Goal: Use online tool/utility: Use online tool/utility

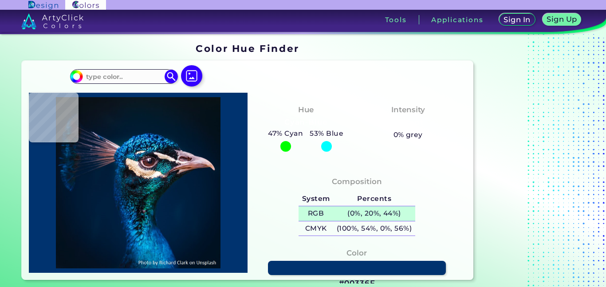
click at [371, 213] on h5 "(0%, 20%, 44%)" at bounding box center [374, 213] width 82 height 15
click at [444, 173] on div "Composition System Percents RGB (0%, 20%, 44%) CMYK (100%, 54%, 0%, 56%)" at bounding box center [357, 207] width 205 height 71
type input "#000000"
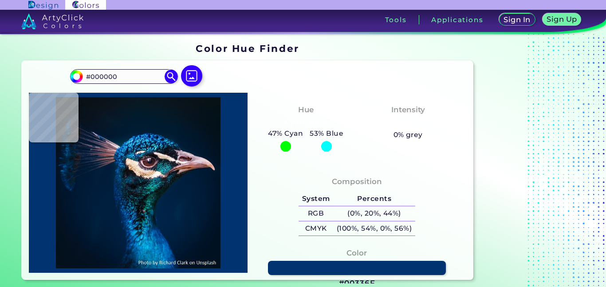
type input "#011c39"
type input "#011C39"
type input "#001f3e"
type input "#001F3E"
type input "#09191a"
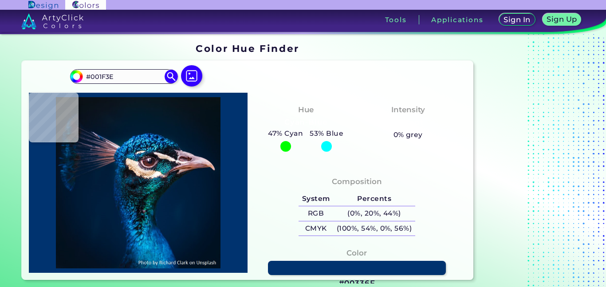
type input "#09191A"
type input "#073e47"
type input "#073E47"
type input "#f3d7cf"
type input "#F3D7CF"
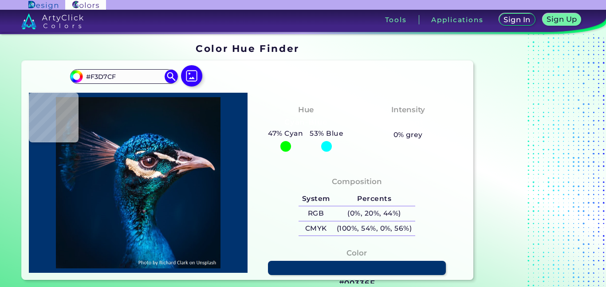
type input "#0888a0"
type input "#0888A0"
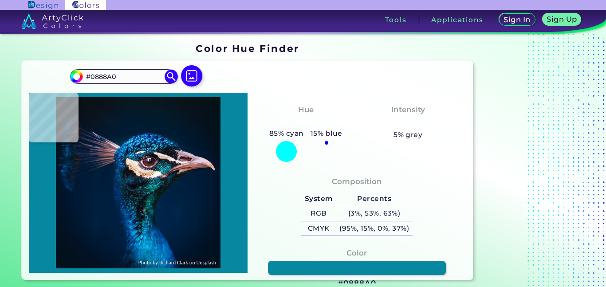
type input "#001e36"
type input "#001E36"
type input "#071828"
type input "#081827"
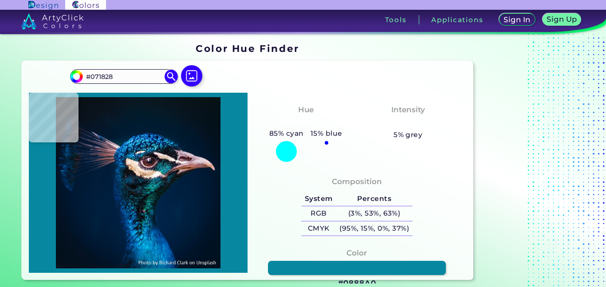
type input "#081827"
type input "#081825"
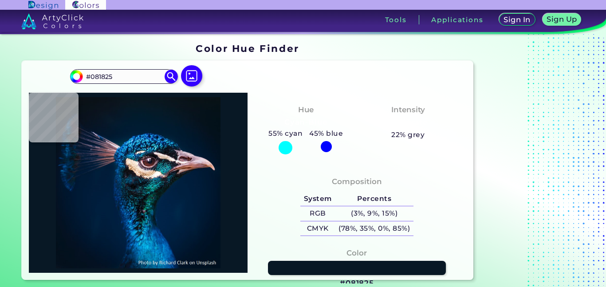
type input "#081827"
type input "#081b2c"
type input "#081B2C"
type input "#041a2f"
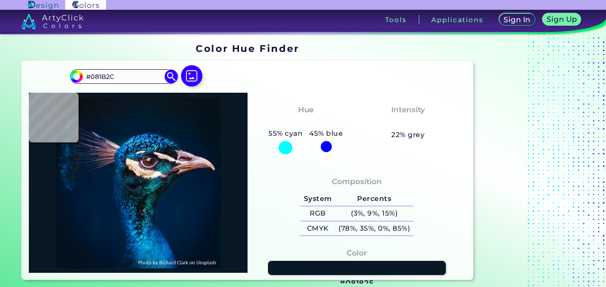
type input "#041A2F"
type input "#001e36"
type input "#001E36"
type input "#1a5f88"
type input "#1A5F88"
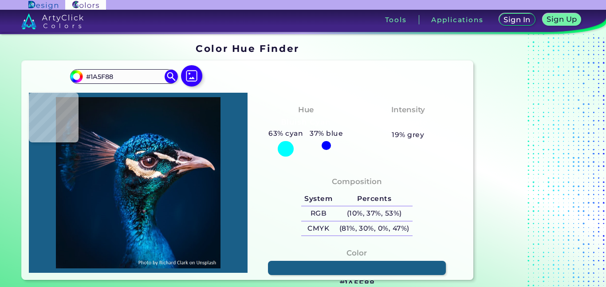
type input "#2d1f2c"
type input "#2D1F2C"
type input "#071b29"
type input "#071B29"
type input "#f1d2b2"
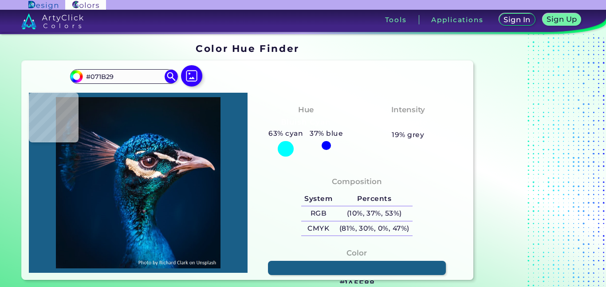
type input "#F1D2B2"
type input "#fefdfc"
type input "#FEFDFC"
type input "#fdfbfb"
type input "#FDFBFB"
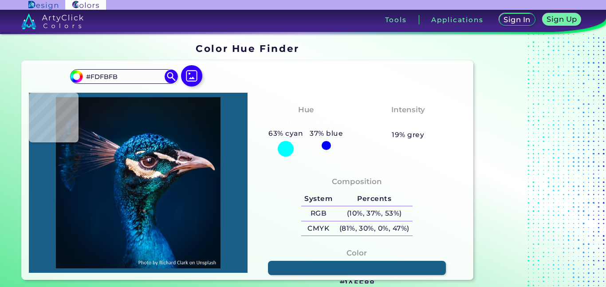
type input "#faf8fc"
type input "#FAF8FC"
type input "#fefafe"
type input "#FEFAFE"
type input "#fff8f8"
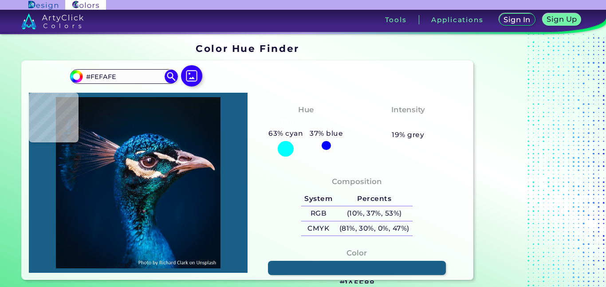
type input "#FFF8F8"
type input "#f9e3e1"
type input "#F9E3E1"
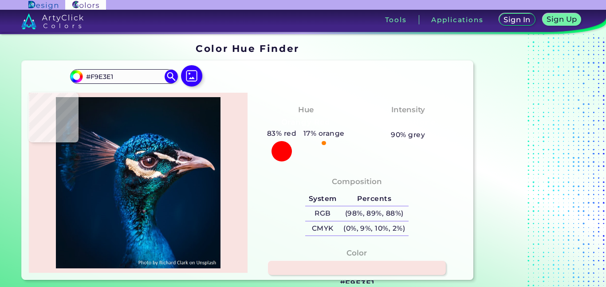
type input "#a0878d"
type input "#A0878D"
type input "#686c82"
type input "#686C82"
type input "#195175"
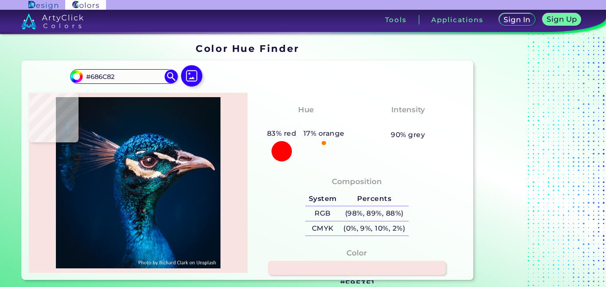
type input "#195175"
type input "#246785"
type input "#075477"
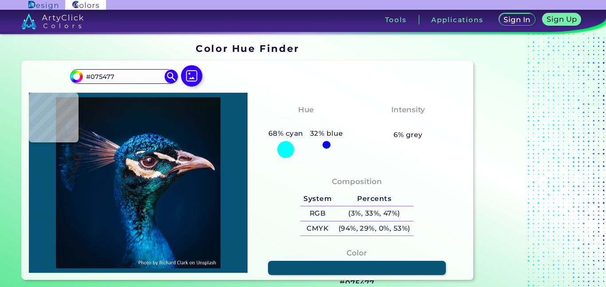
type input "#287389"
type input "#9cb6b7"
type input "#9CB6B7"
type input "#c1aaa6"
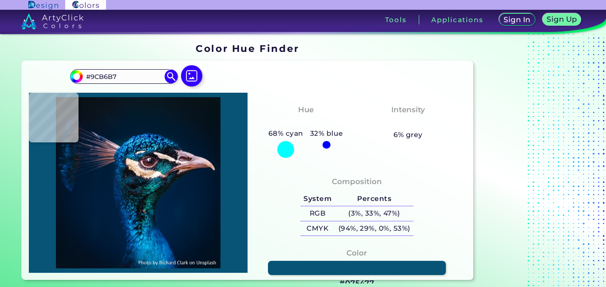
type input "#C1AAA6"
type input "#fdf4ea"
type input "#FDF4EA"
type input "#725649"
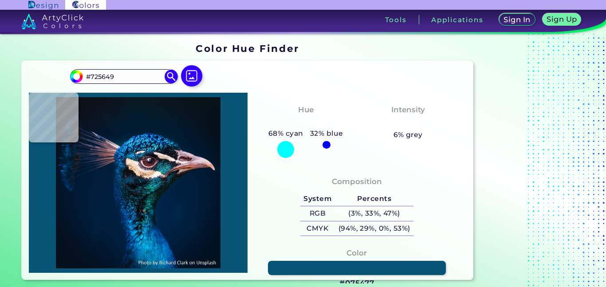
type input "#f1e3d4"
type input "#F1E3D4"
type input "#684f43"
type input "#684F43"
type input "#684d41"
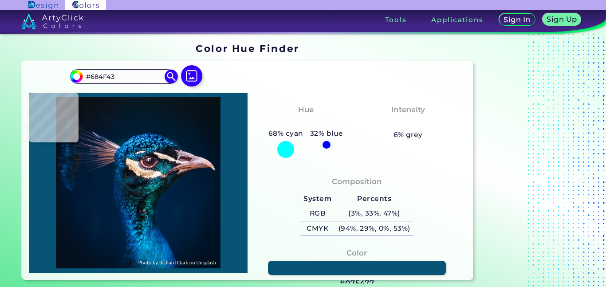
type input "#684D41"
type input "#9d827a"
type input "#9D827A"
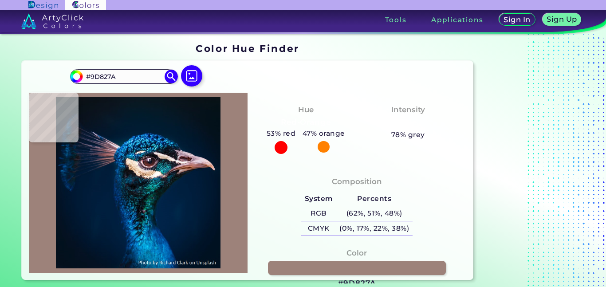
type input "#b4938b"
type input "#B4938B"
type input "#403133"
type input "#14161e"
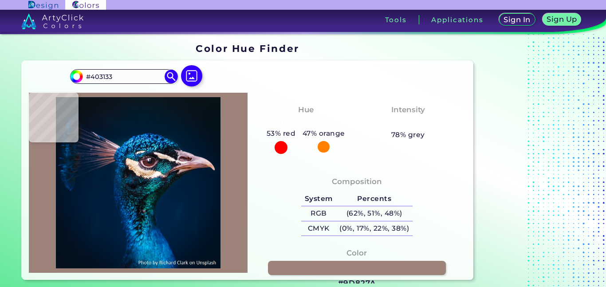
type input "#14161E"
type input "#1c202a"
type input "#1C202A"
type input "#1c1d28"
type input "#1C1D28"
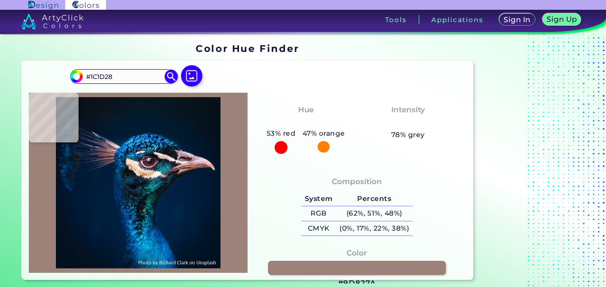
type input "#23242f"
type input "#23242F"
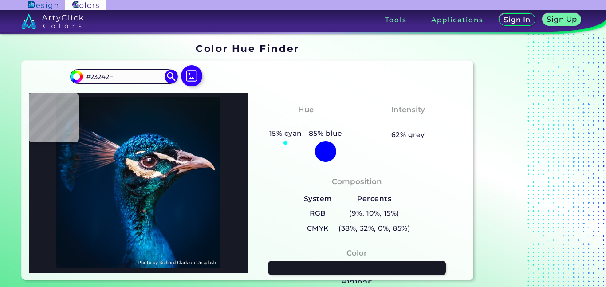
type input "#171925"
type input "#1a1820"
type input "#1A1820"
type input "#25191a"
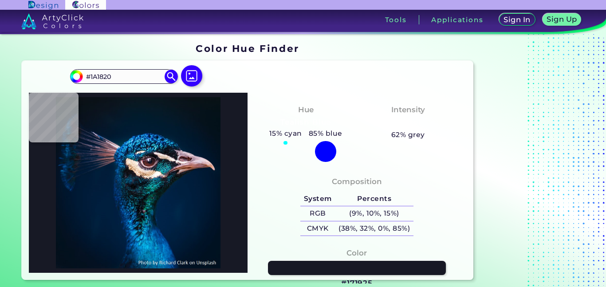
type input "#25191A"
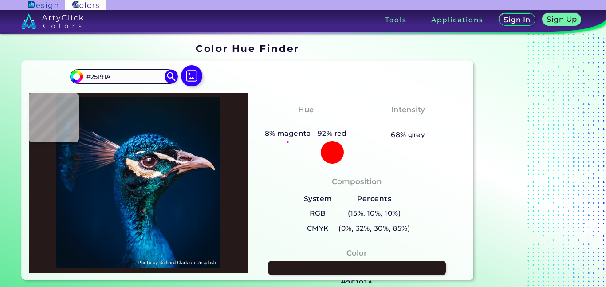
type input "#fde6d3"
type input "#FDE6D3"
type input "#f0dcd0"
type input "#F0DCD0"
type input "#f2d7bf"
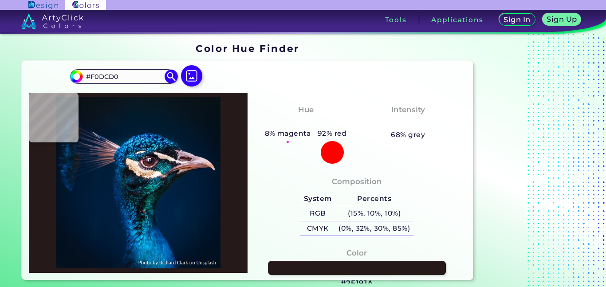
type input "#F2D7BF"
type input "#f3d0b1"
type input "#F3D0B1"
type input "#f8dac0"
type input "#F8DAC0"
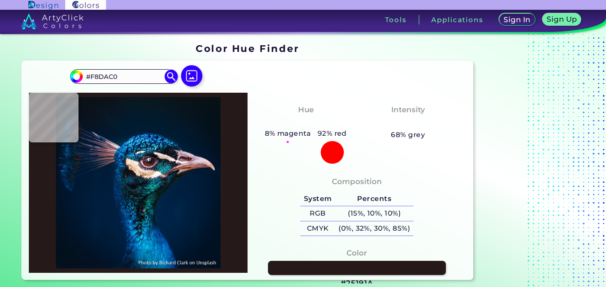
type input "#fef0e1"
type input "#FEF0E1"
type input "#f5e5db"
type input "#F5E5DB"
type input "#f2e3da"
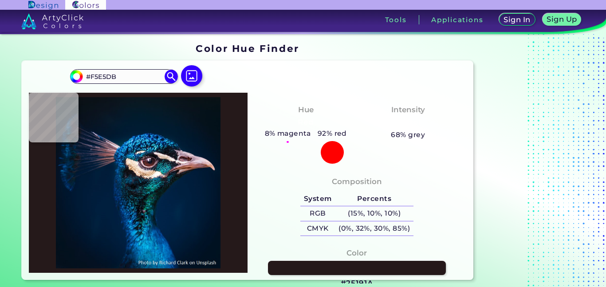
type input "#F2E3DA"
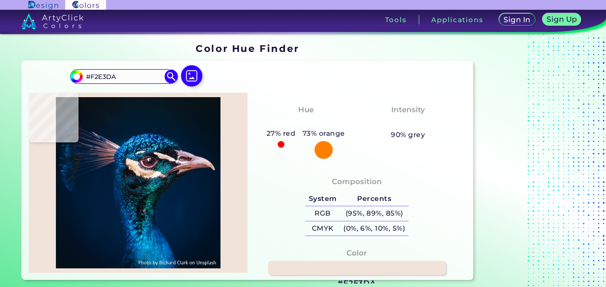
type input "#c4b6b7"
type input "#C4B6B7"
type input "#87717d"
type input "#87717D"
type input "#3c2739"
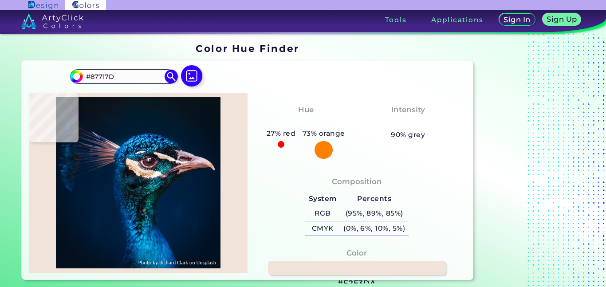
type input "#3C2739"
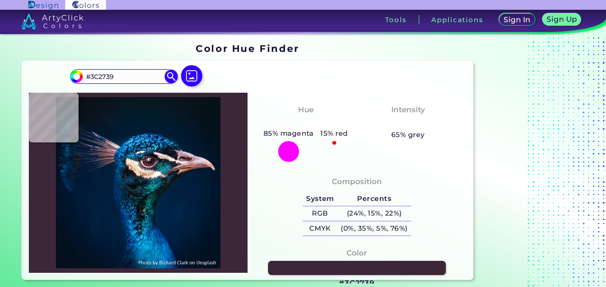
type input "#867376"
type input "#e8d9d4"
type input "#E8D9D4"
type input "#e8d7cf"
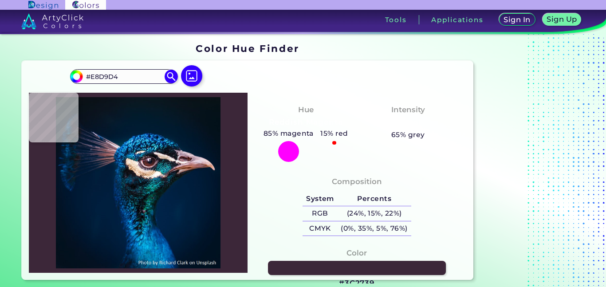
type input "#E8D7CF"
type input "#f5e5db"
type input "#F5E5DB"
type input "#fbe9db"
type input "#FBE9DB"
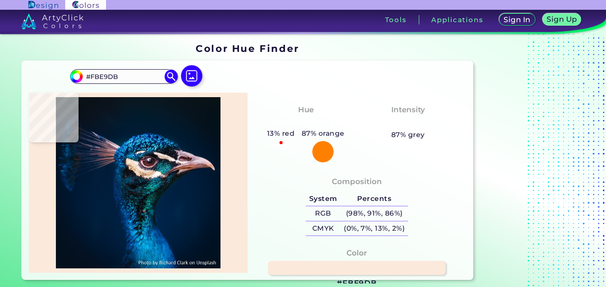
type input "#f7e6d1"
type input "#F7E6D1"
type input "#fae1ca"
type input "#FAE1CA"
type input "#eec7b1"
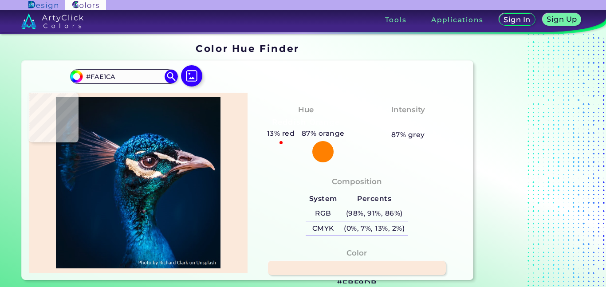
type input "#EEC7B1"
type input "#f6d2be"
type input "#F6D2BE"
type input "#ebdacf"
type input "#EBDACF"
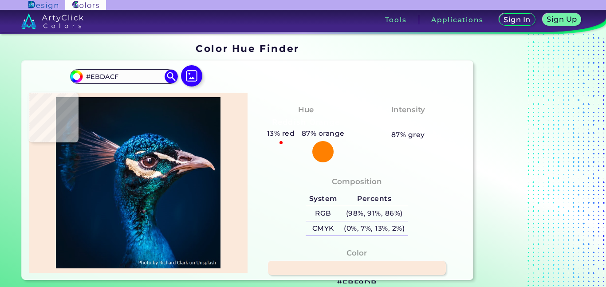
type input "#806877"
type input "#3a2c3e"
type input "#3A2C3E"
type input "#48303d"
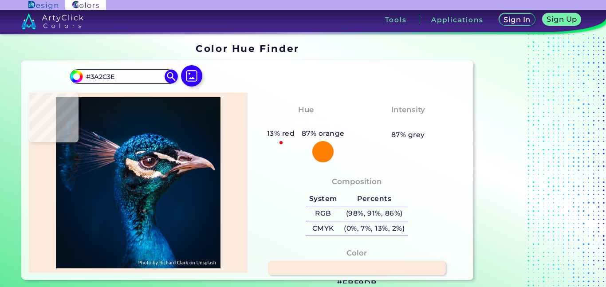
type input "#48303D"
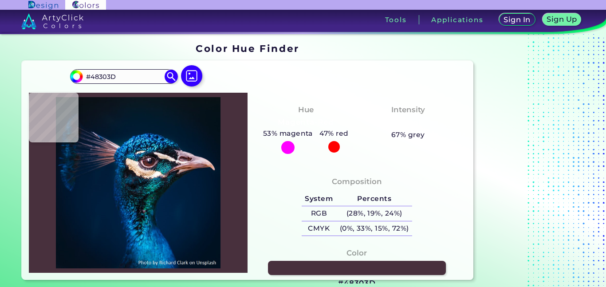
type input "#623f47"
type input "#623F47"
type input "#e0bdc5"
type input "#E0BDC5"
type input "#b18c91"
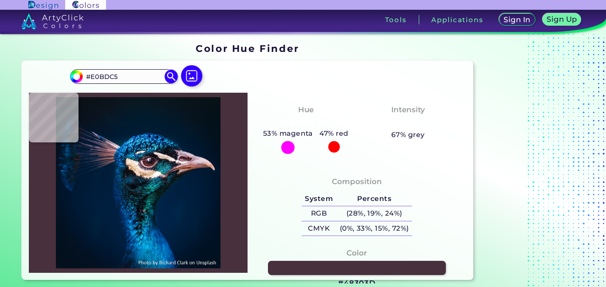
type input "#B18C91"
type input "#663534"
type input "#572019"
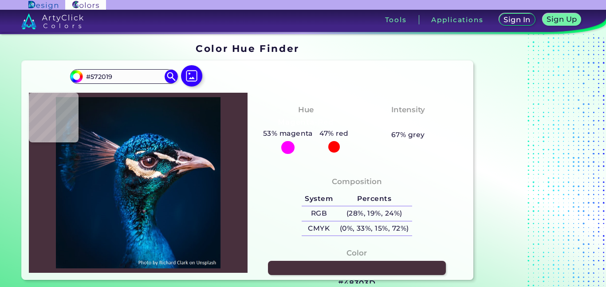
type input "#6a2e25"
type input "#6A2E25"
type input "#6f2f28"
type input "#6F2F28"
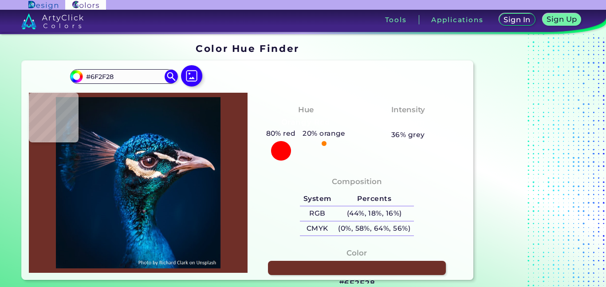
type input "#6d302e"
type input "#6D302E"
type input "#562223"
type input "#4a2325"
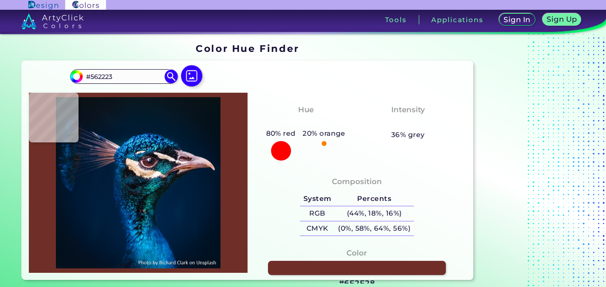
type input "#4A2325"
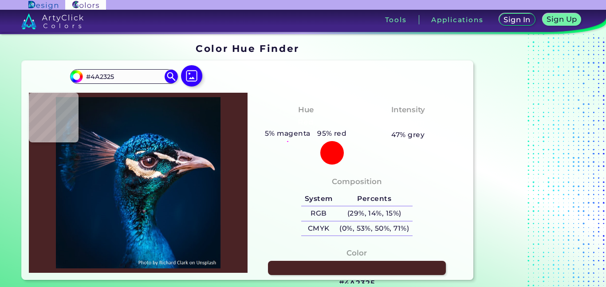
type input "#3d252a"
type input "#3D252A"
type input "#25131b"
type input "#25131B"
type input "#0b0713"
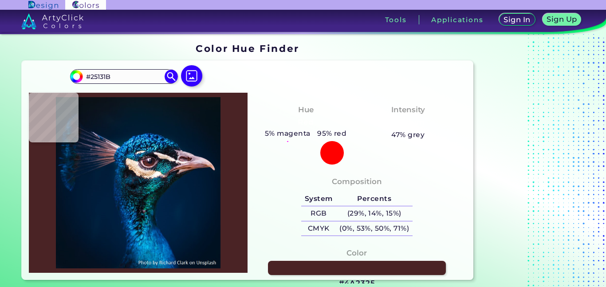
type input "#0B0713"
type input "#565060"
type input "#786f81"
type input "#786F81"
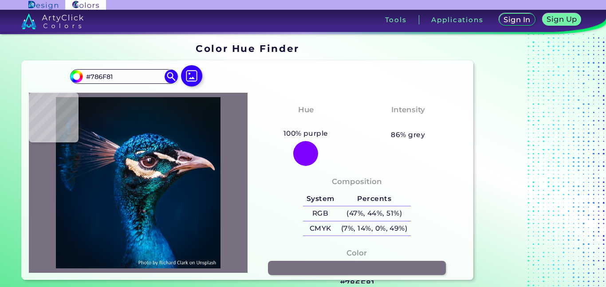
type input "#a294a7"
type input "#A294A7"
type input "#eedcef"
type input "#EEDCEF"
type input "#f9e7fa"
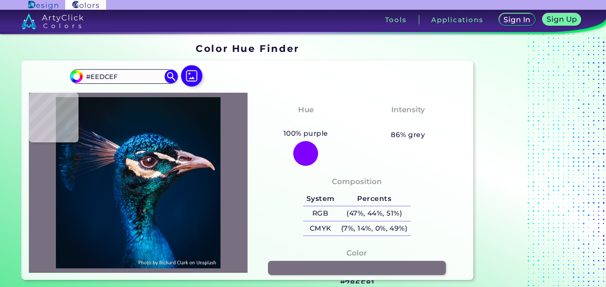
type input "#F9E7FA"
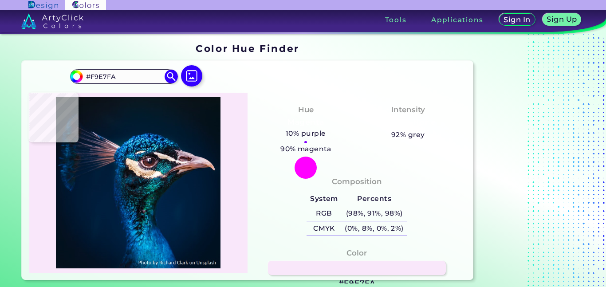
type input "#ccbbd0"
type input "#CCBBD0"
type input "#50465b"
type input "#50465B"
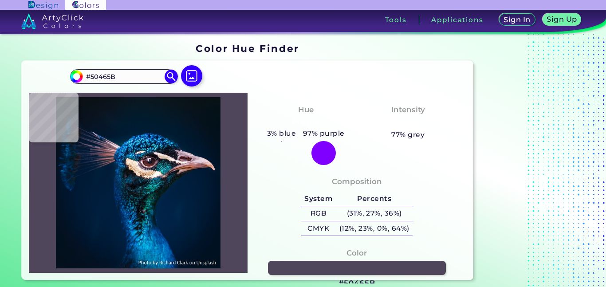
type input "#2d253c"
type input "#2D253C"
type input "#35324a"
type input "#35324A"
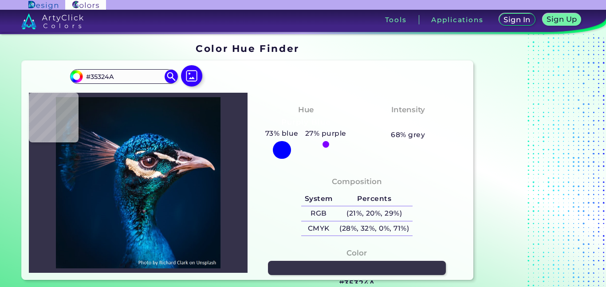
type input "#111a2f"
type input "#111A2F"
type input "#12182e"
type input "#12182E"
type input "#0d1220"
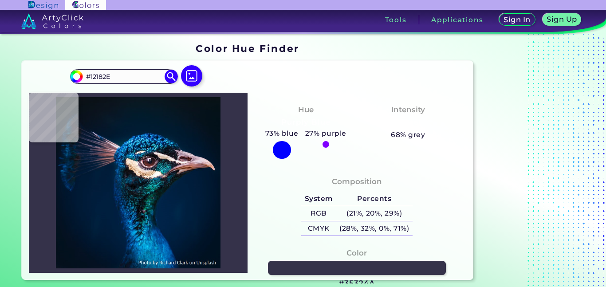
type input "#0D1220"
type input "#14131c"
type input "#14131C"
type input "#572720"
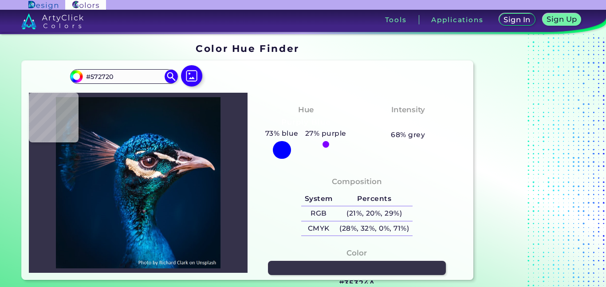
type input "#08141e"
type input "#08141E"
